Goal: Navigation & Orientation: Understand site structure

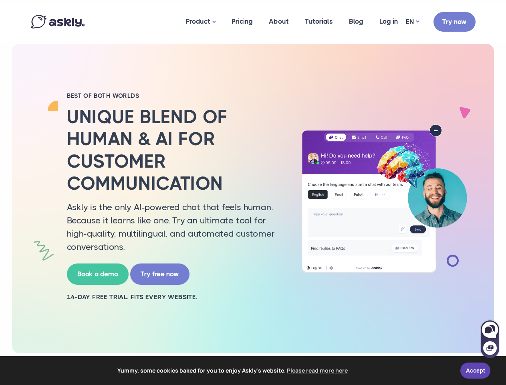
click at [253, 192] on h2 "Unique blend of human & AI for customer communication" at bounding box center [175, 150] width 216 height 89
click at [253, 370] on span "Yummy, some cookies baked for you to enjoy Askly's website. Please read more he…" at bounding box center [233, 370] width 443 height 12
click at [475, 370] on link "Accept" at bounding box center [476, 370] width 30 height 16
click at [201, 22] on link "Product" at bounding box center [201, 22] width 46 height 40
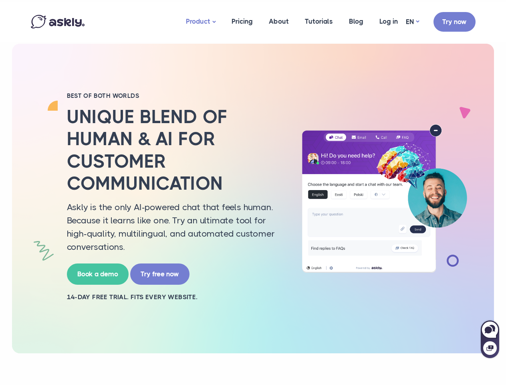
click at [490, 339] on div at bounding box center [490, 343] width 18 height 29
click at [490, 330] on icon at bounding box center [488, 329] width 7 height 7
click at [490, 348] on icon at bounding box center [490, 348] width 7 height 6
